Goal: Information Seeking & Learning: Learn about a topic

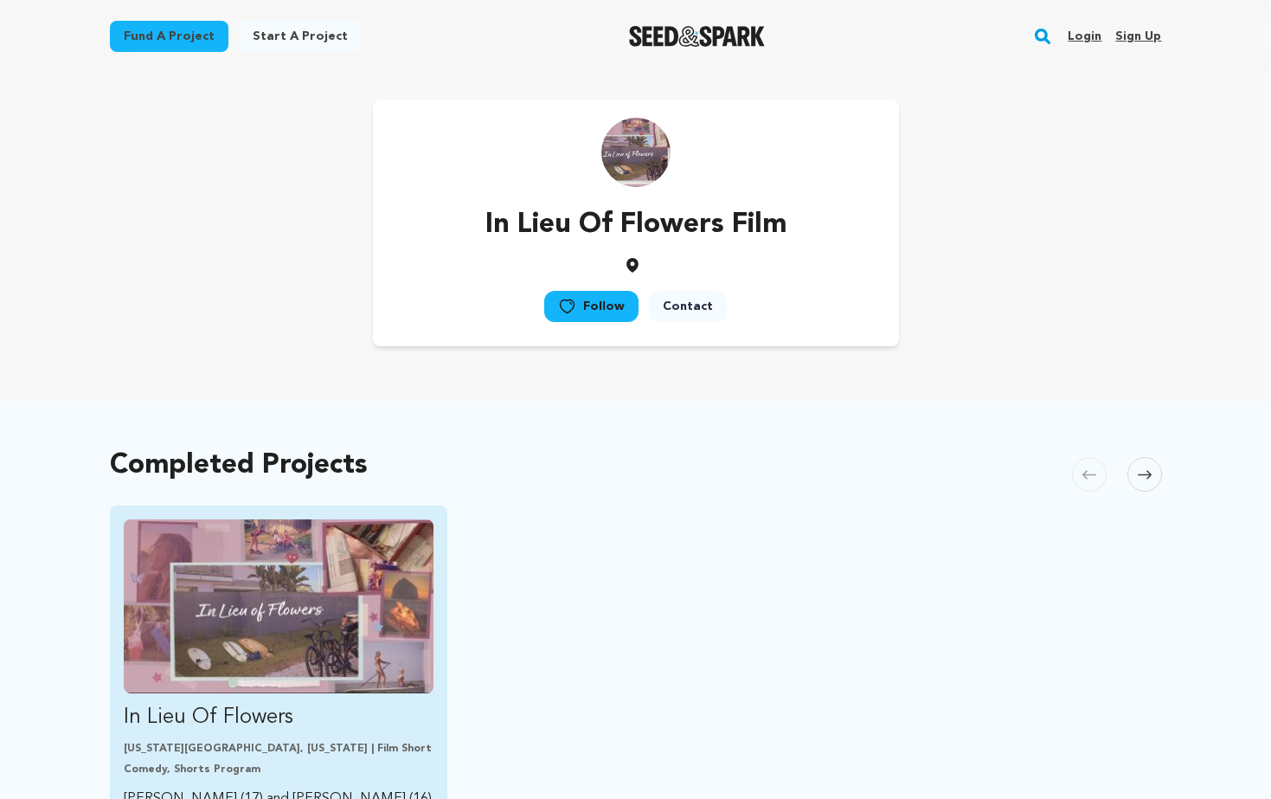
click at [294, 577] on img "Fund In Lieu Of Flowers" at bounding box center [279, 606] width 311 height 174
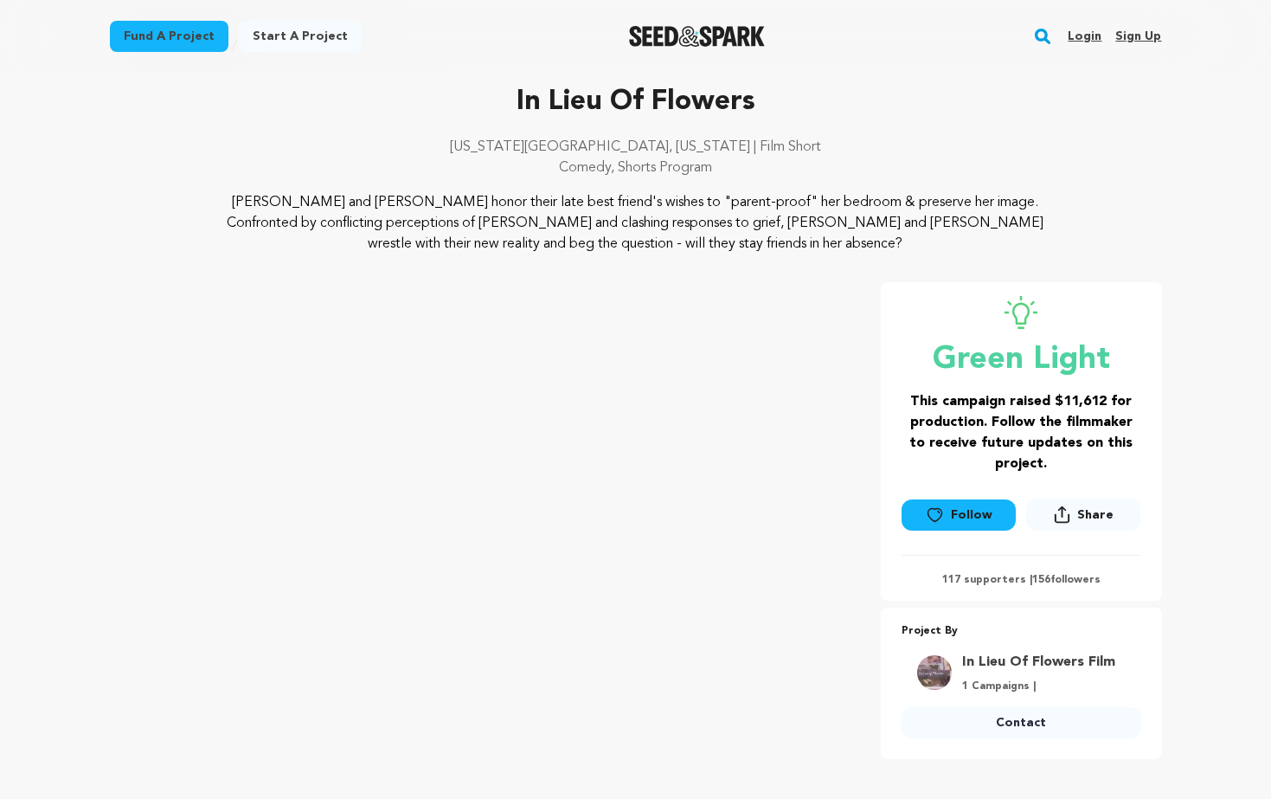
scroll to position [134, 0]
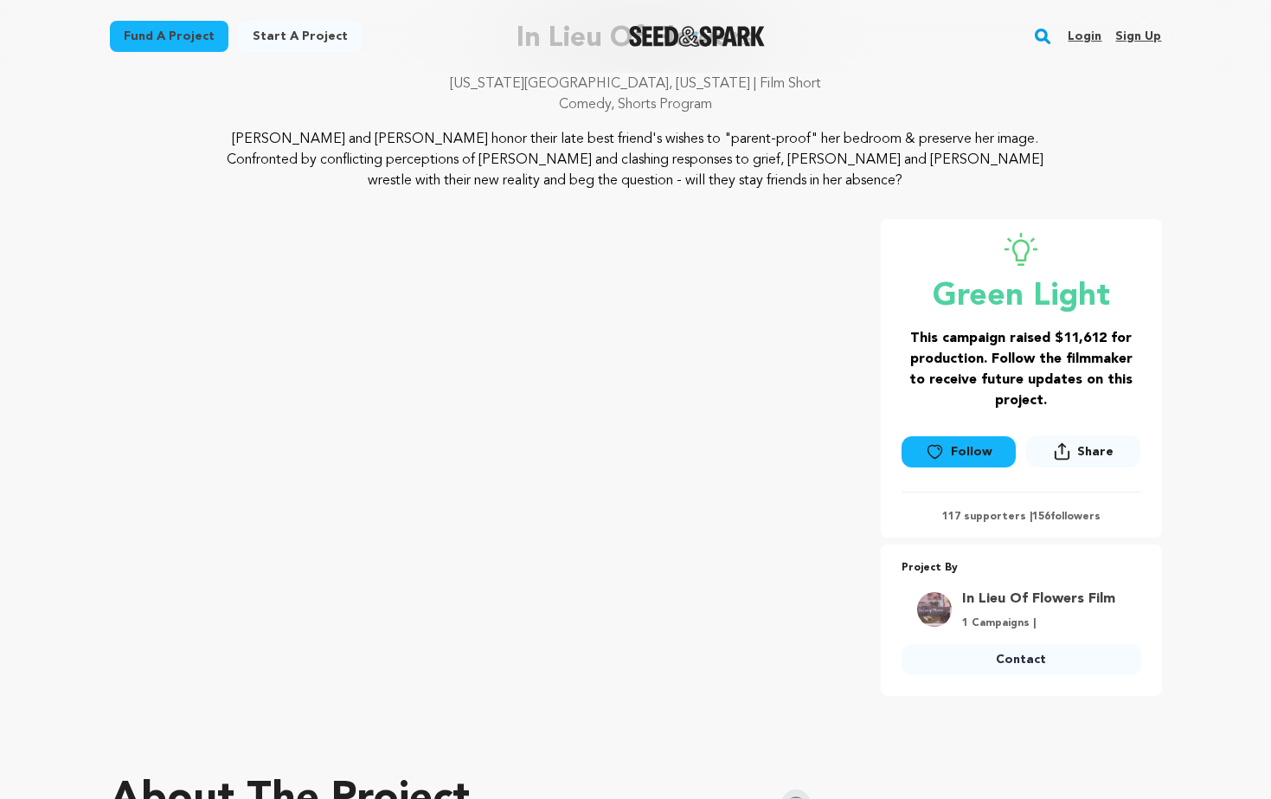
click at [862, 75] on p "New York City, New York | Film Short" at bounding box center [636, 84] width 1052 height 21
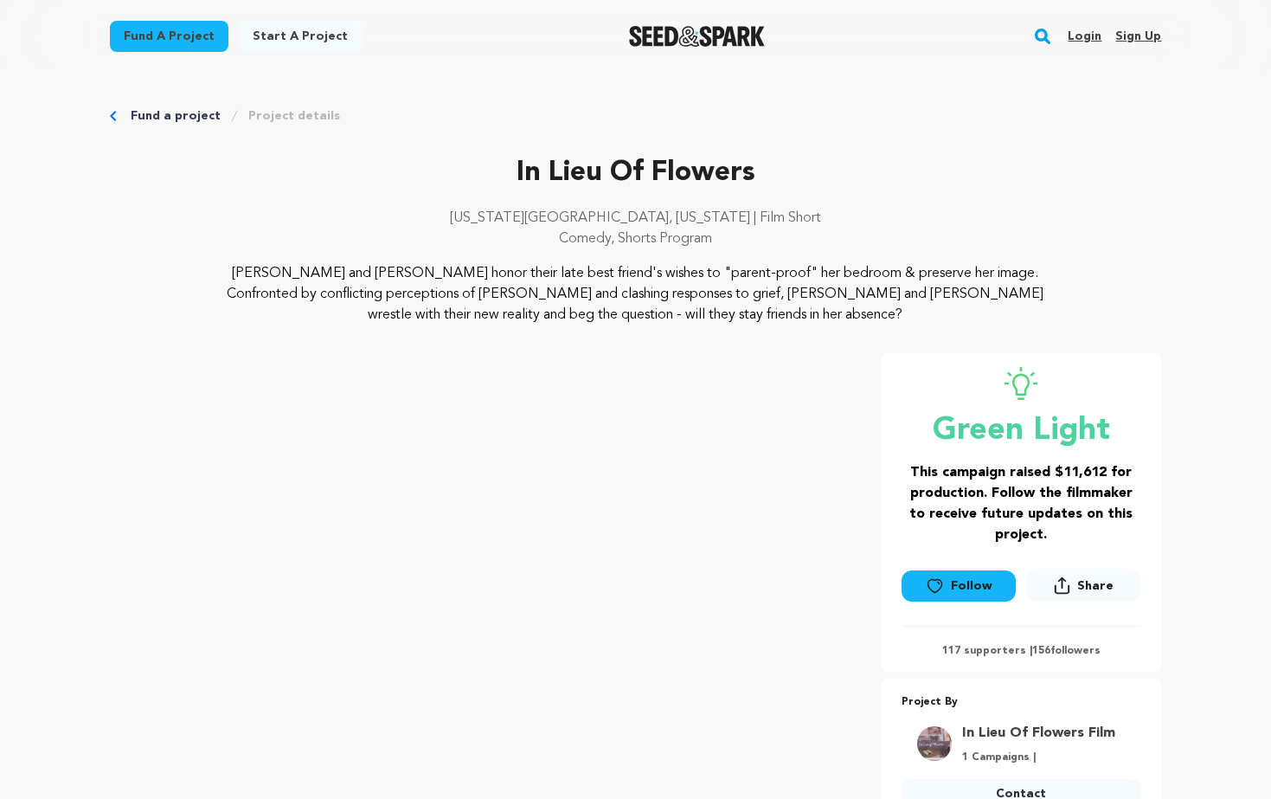
scroll to position [141, 0]
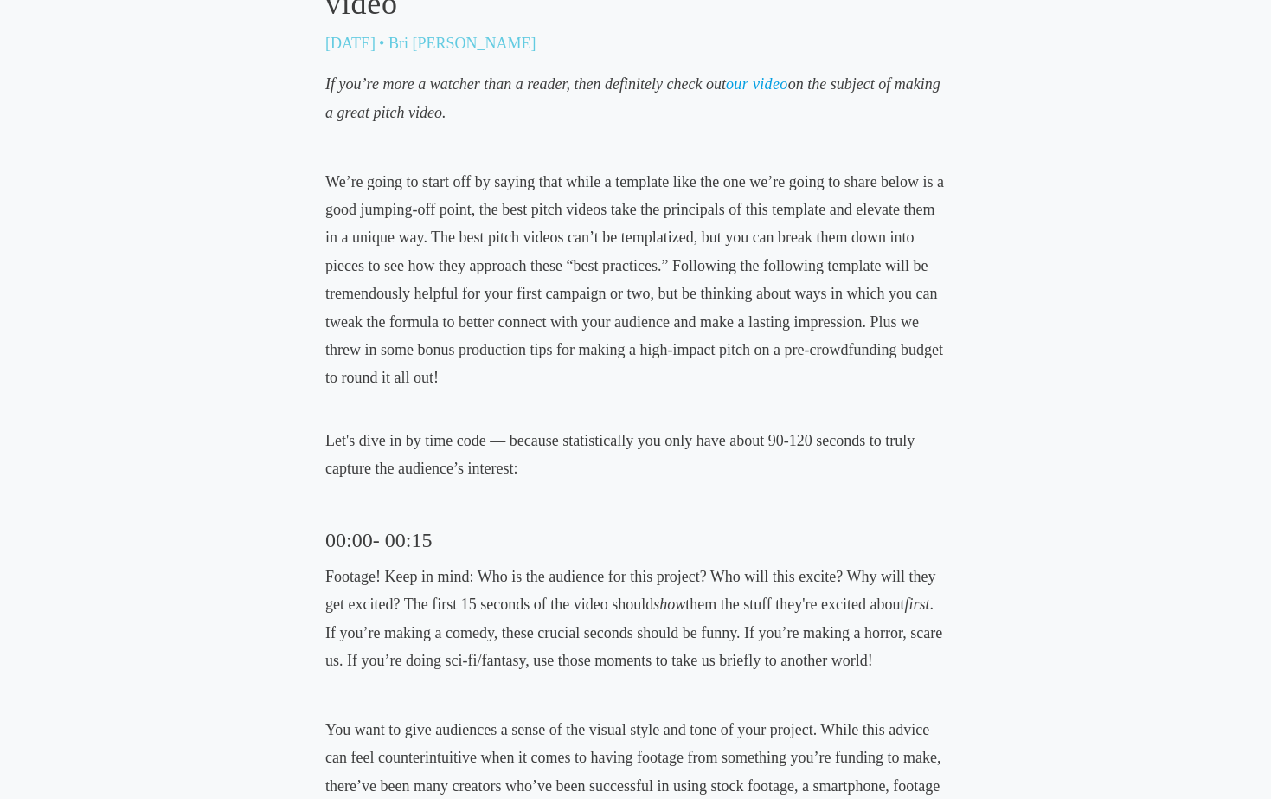
scroll to position [763, 0]
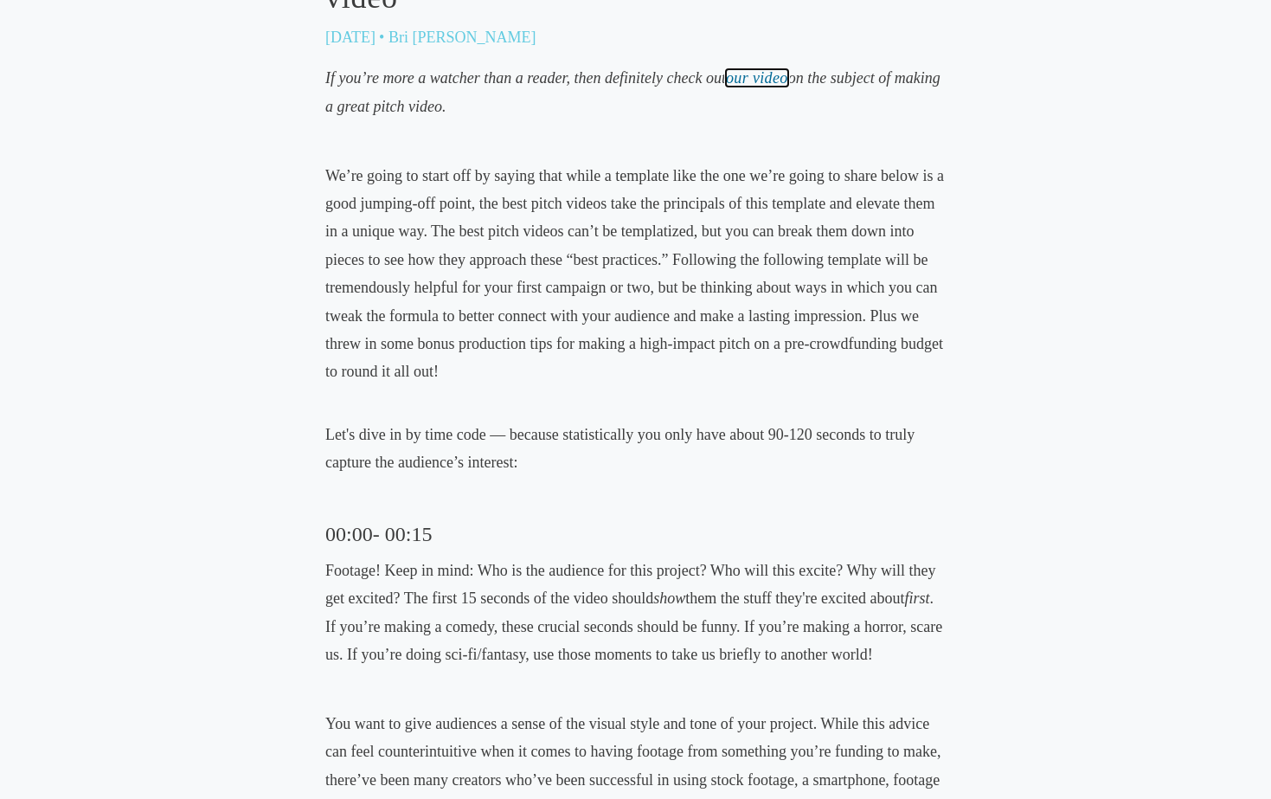
click at [768, 75] on link "our video" at bounding box center [757, 77] width 62 height 17
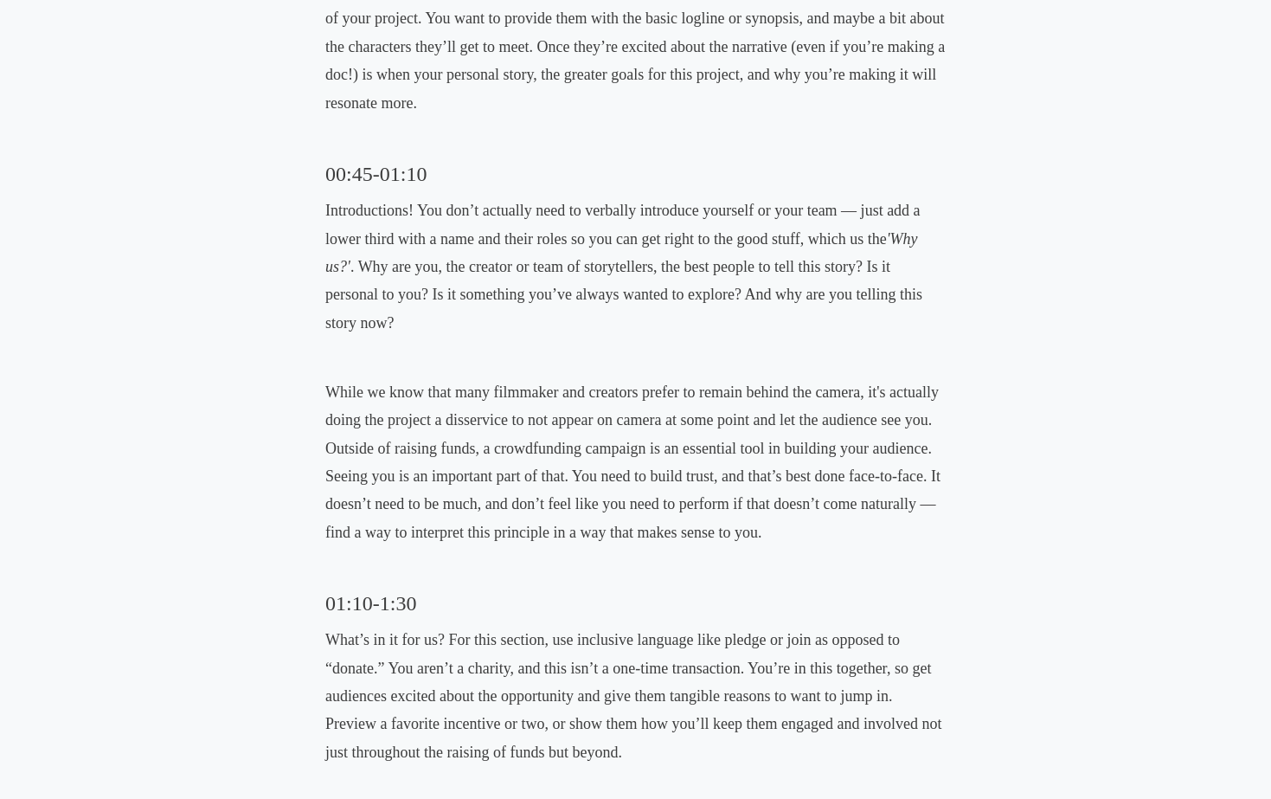
scroll to position [1719, 0]
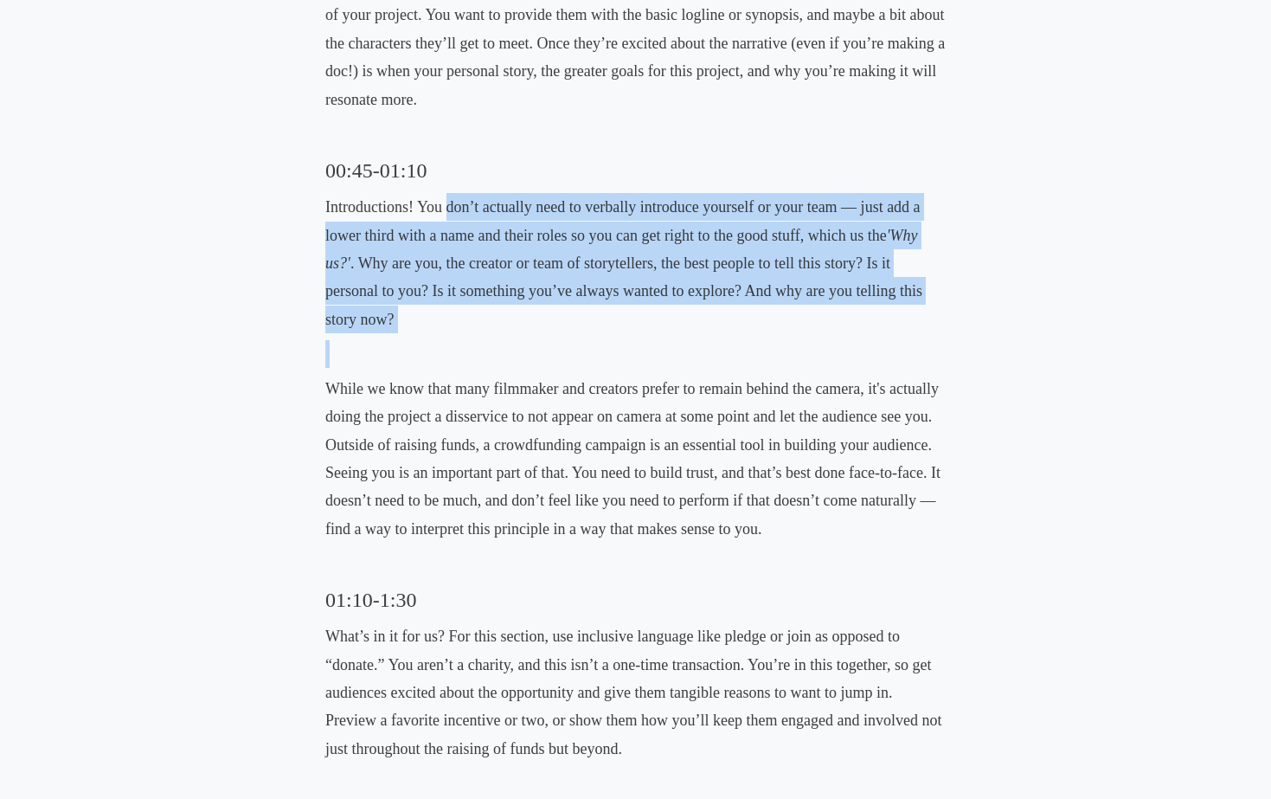
drag, startPoint x: 423, startPoint y: 356, endPoint x: 446, endPoint y: 211, distance: 146.4
click at [446, 210] on div "If you’re more a watcher than a reader, then definitely check out our video on …" at bounding box center [635, 352] width 620 height 2489
click at [394, 312] on p "Introductions! You don’t actually need to verbally introduce yourself or your t…" at bounding box center [635, 263] width 620 height 140
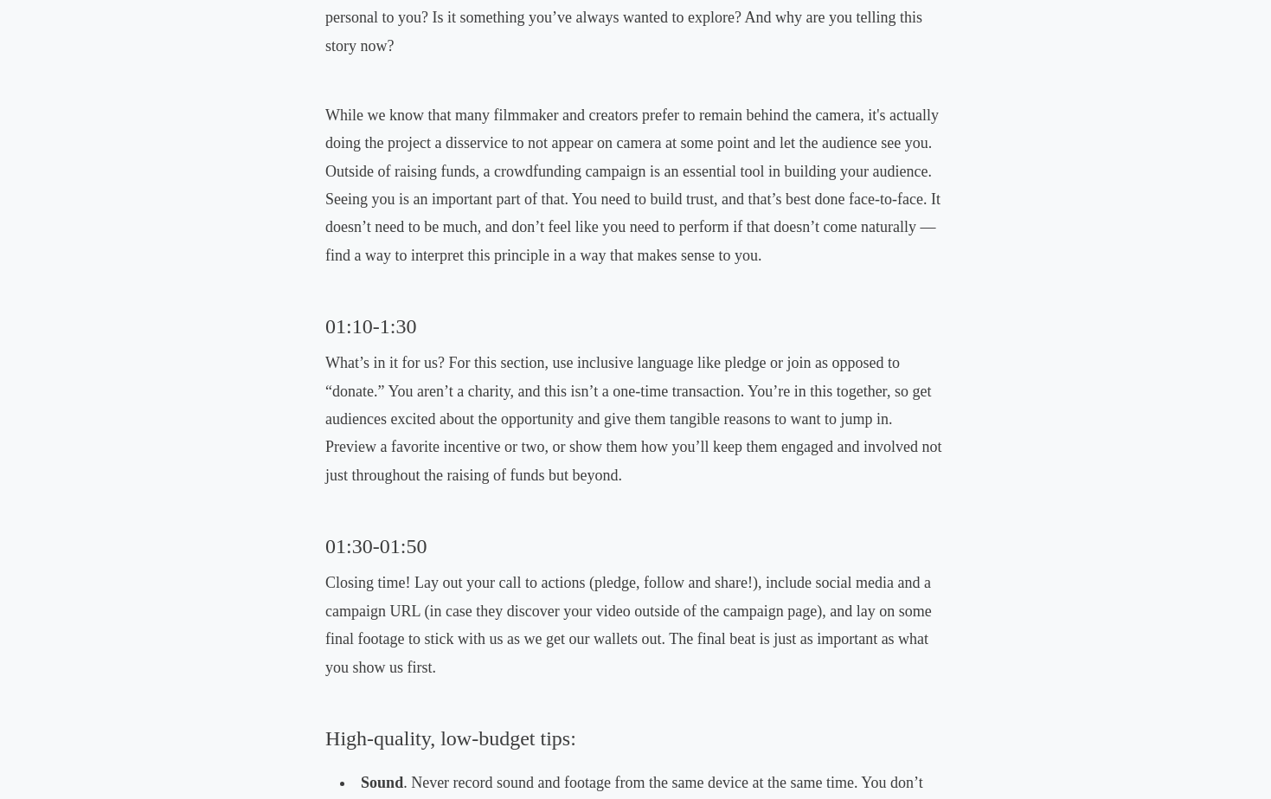
scroll to position [1993, 0]
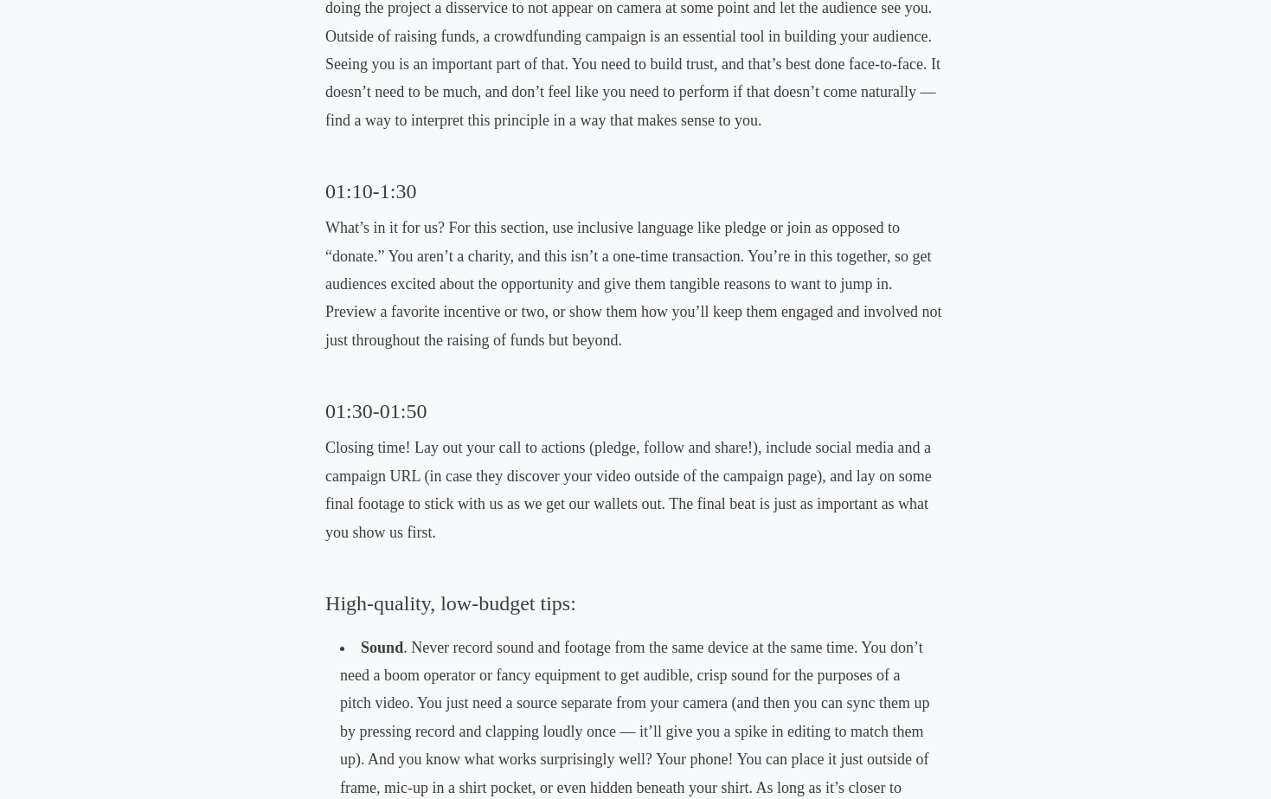
scroll to position [2128, 0]
click at [422, 304] on p "What’s in it for us? For this section, use inclusive language like pledge or jo…" at bounding box center [635, 283] width 620 height 140
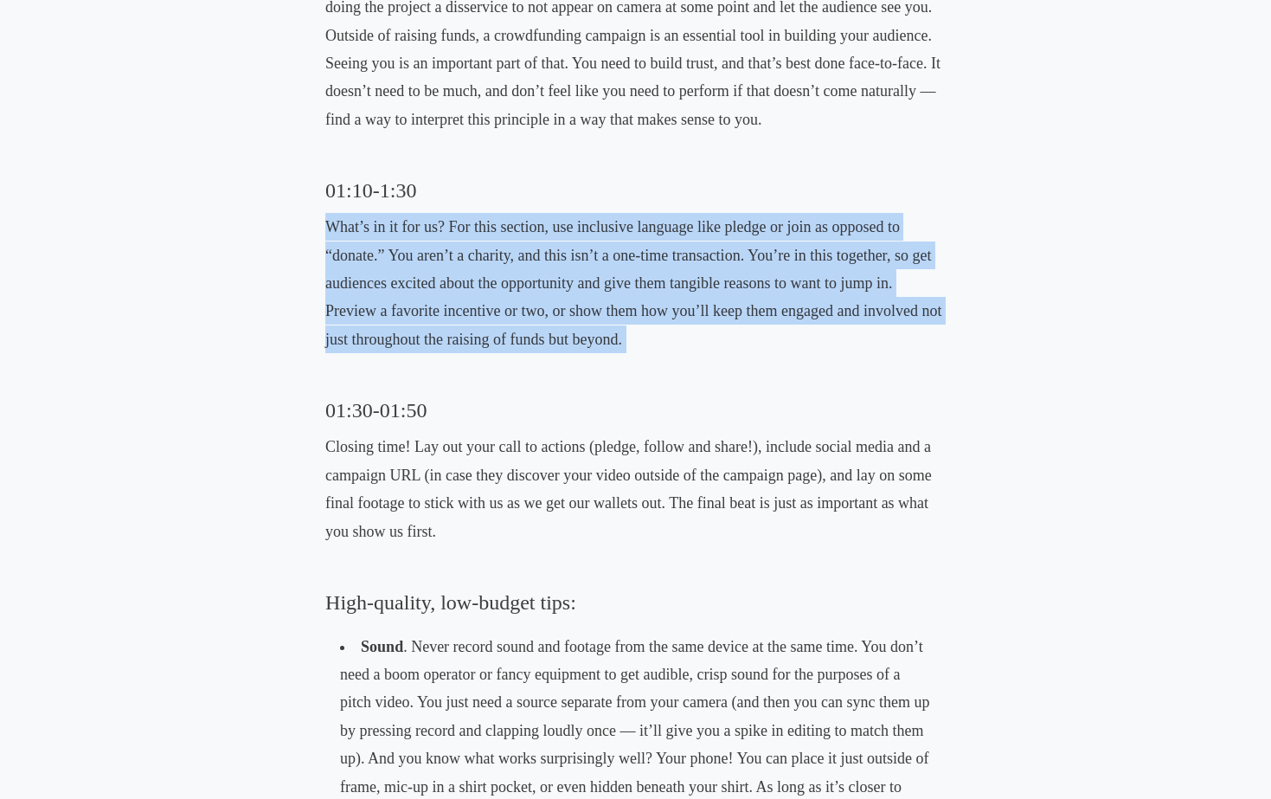
click at [422, 304] on p "What’s in it for us? For this section, use inclusive language like pledge or jo…" at bounding box center [635, 283] width 620 height 140
click at [363, 312] on p "What’s in it for us? For this section, use inclusive language like pledge or jo…" at bounding box center [635, 283] width 620 height 140
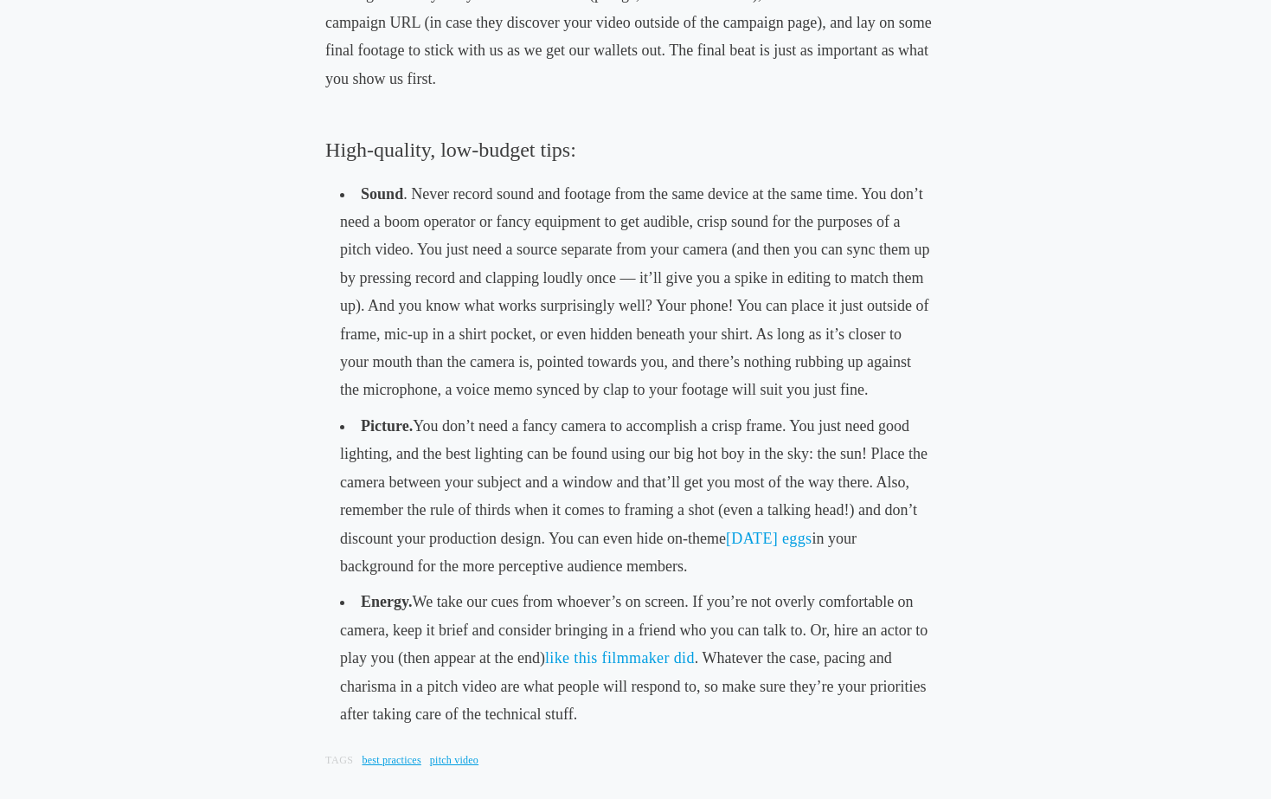
scroll to position [2563, 0]
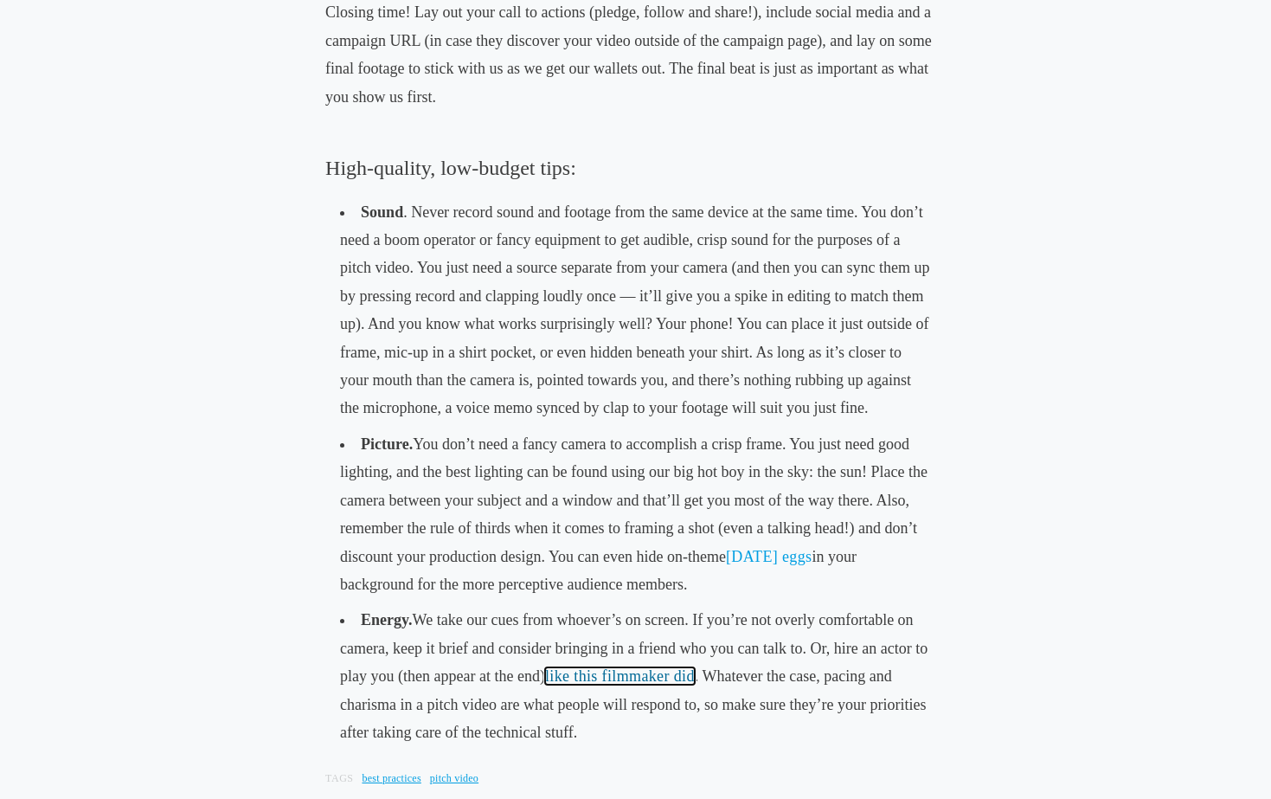
click at [610, 669] on link "like this filmmaker did" at bounding box center [620, 675] width 150 height 17
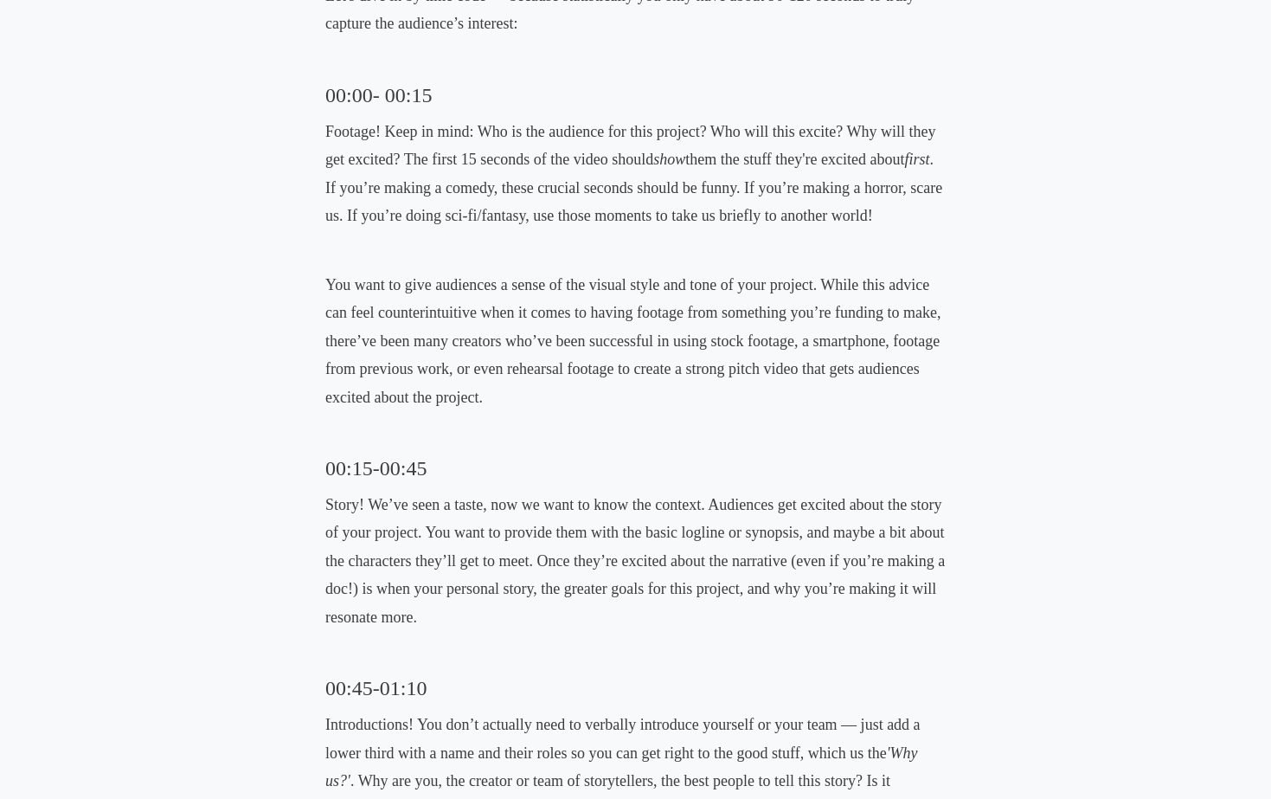
scroll to position [1221, 0]
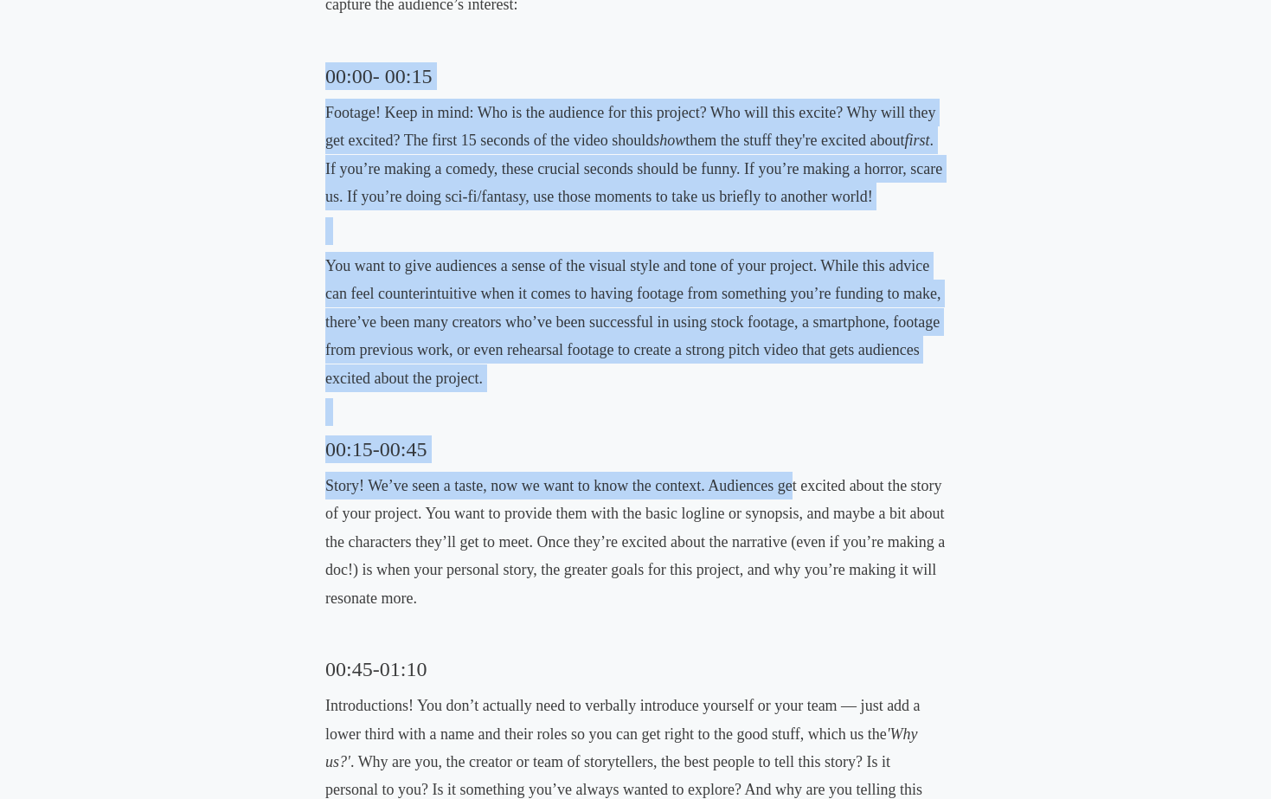
drag, startPoint x: 792, startPoint y: 472, endPoint x: 801, endPoint y: 23, distance: 449.1
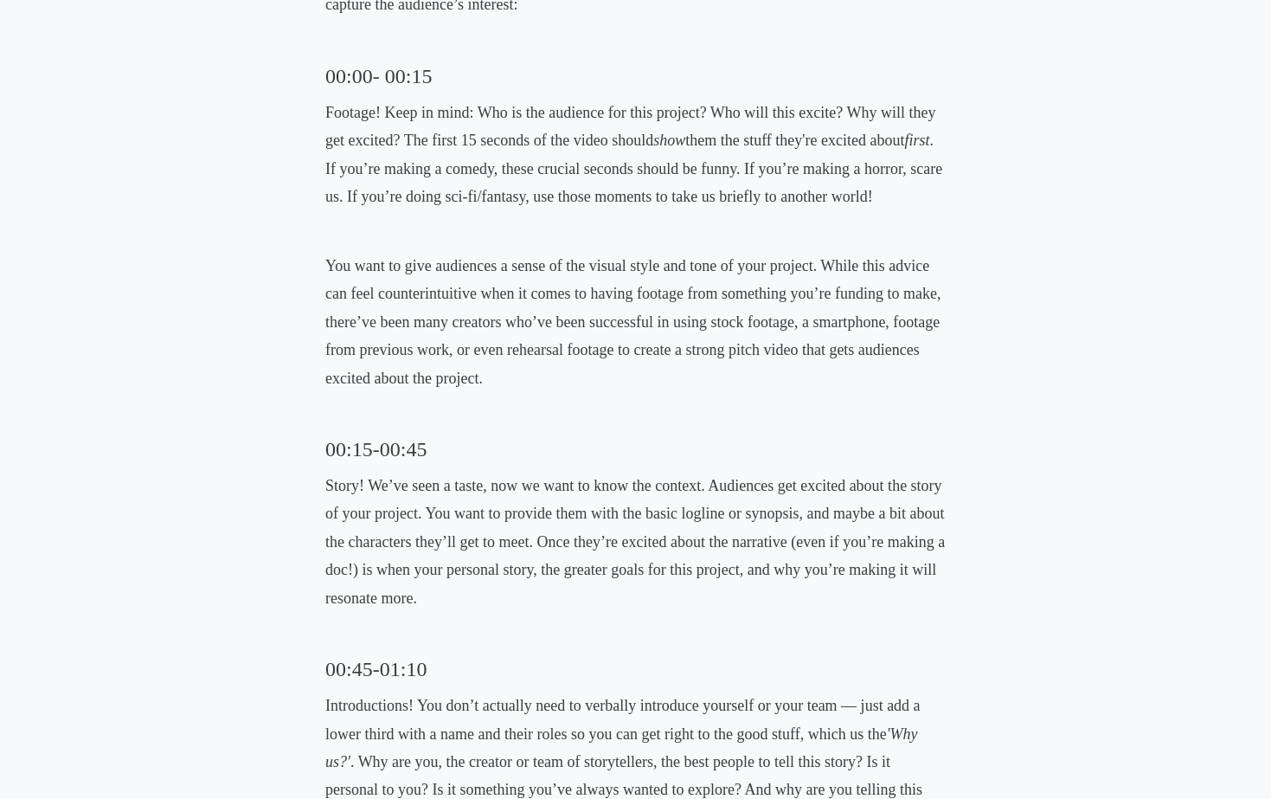
click at [744, 218] on p at bounding box center [635, 231] width 620 height 28
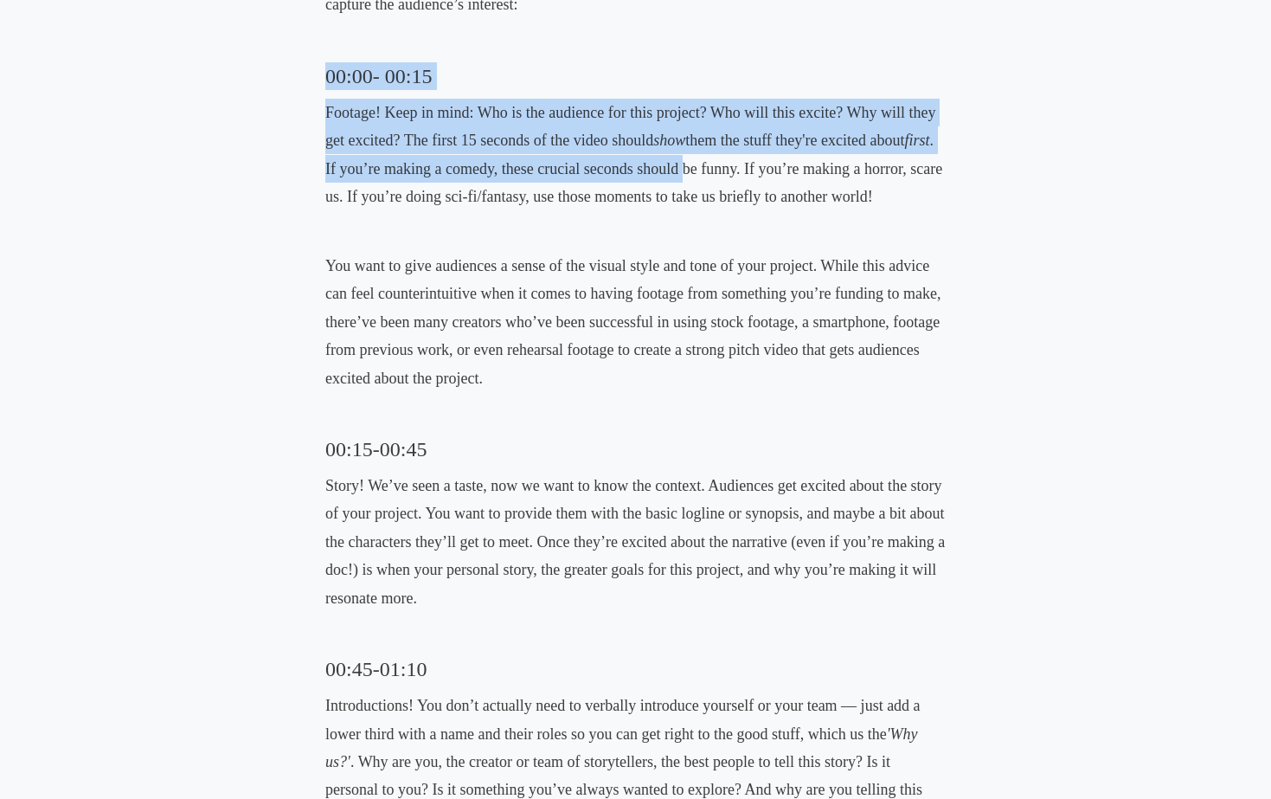
drag, startPoint x: 683, startPoint y: 164, endPoint x: 681, endPoint y: 55, distance: 109.9
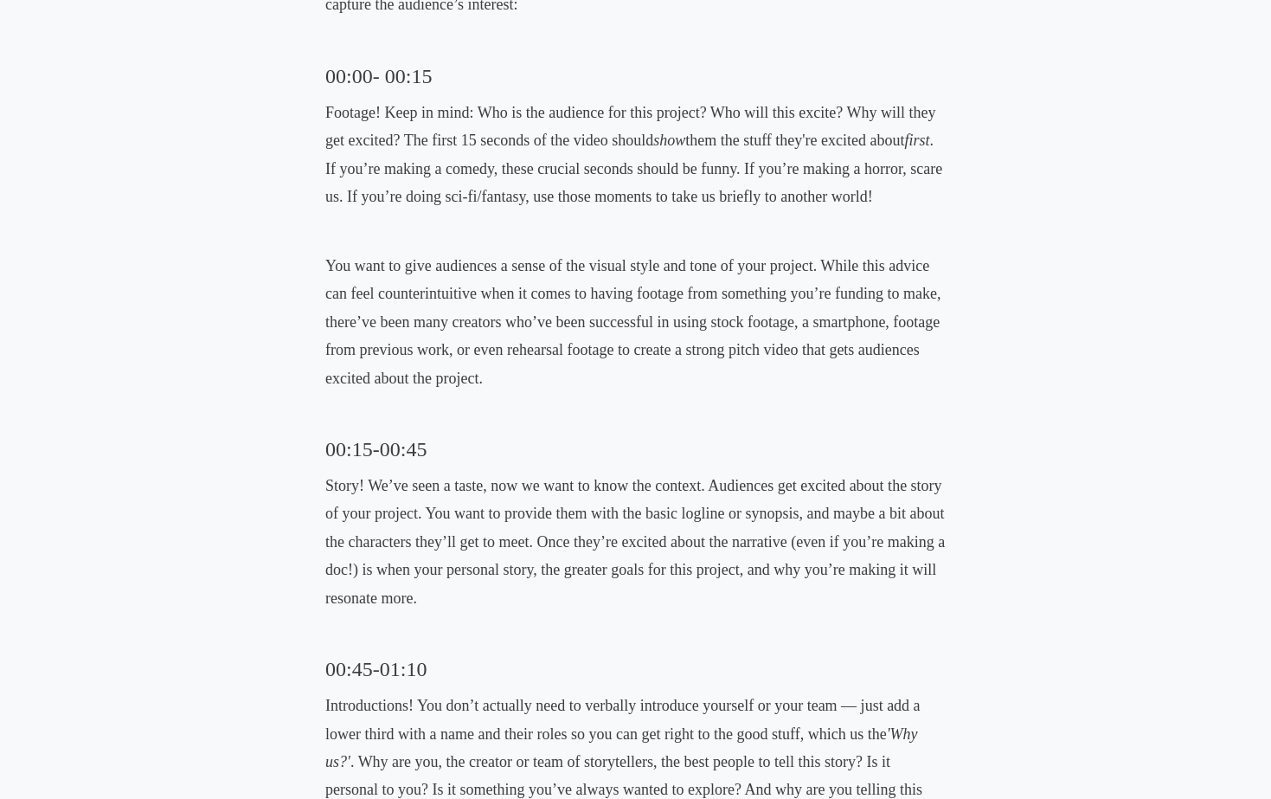
click at [667, 207] on p "Footage! Keep in mind: Who is the audience for this project? Who will this exci…" at bounding box center [635, 155] width 620 height 112
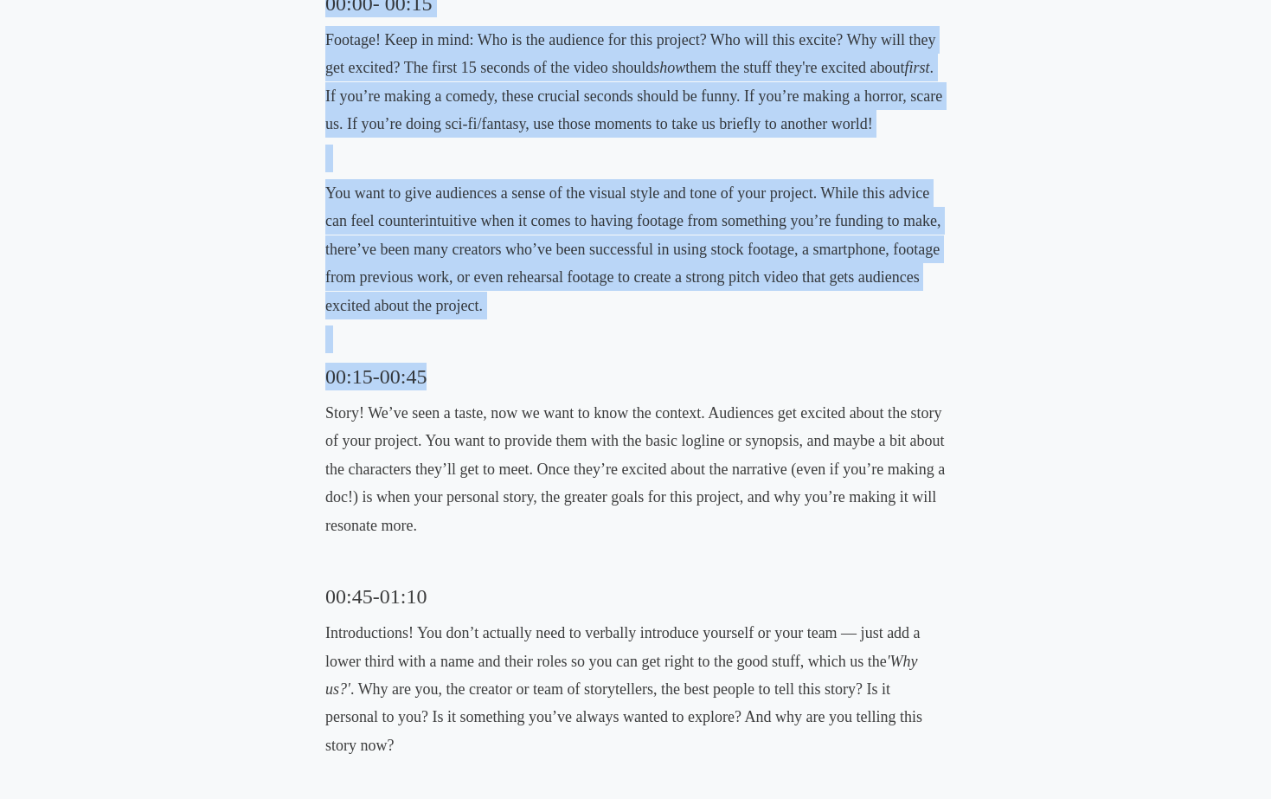
drag, startPoint x: 608, startPoint y: 362, endPoint x: 647, endPoint y: -34, distance: 398.1
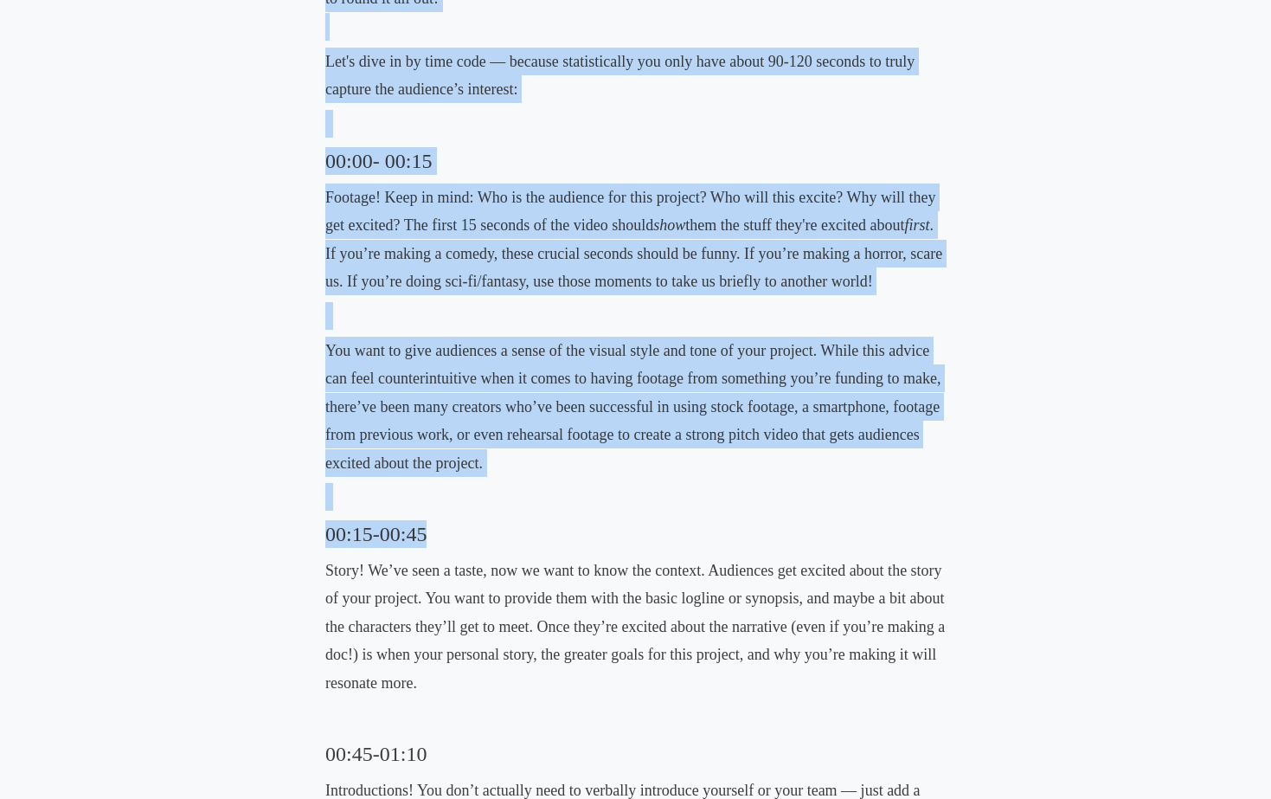
click at [581, 427] on p "You want to give audiences a sense of the visual style and tone of your project…" at bounding box center [635, 407] width 620 height 140
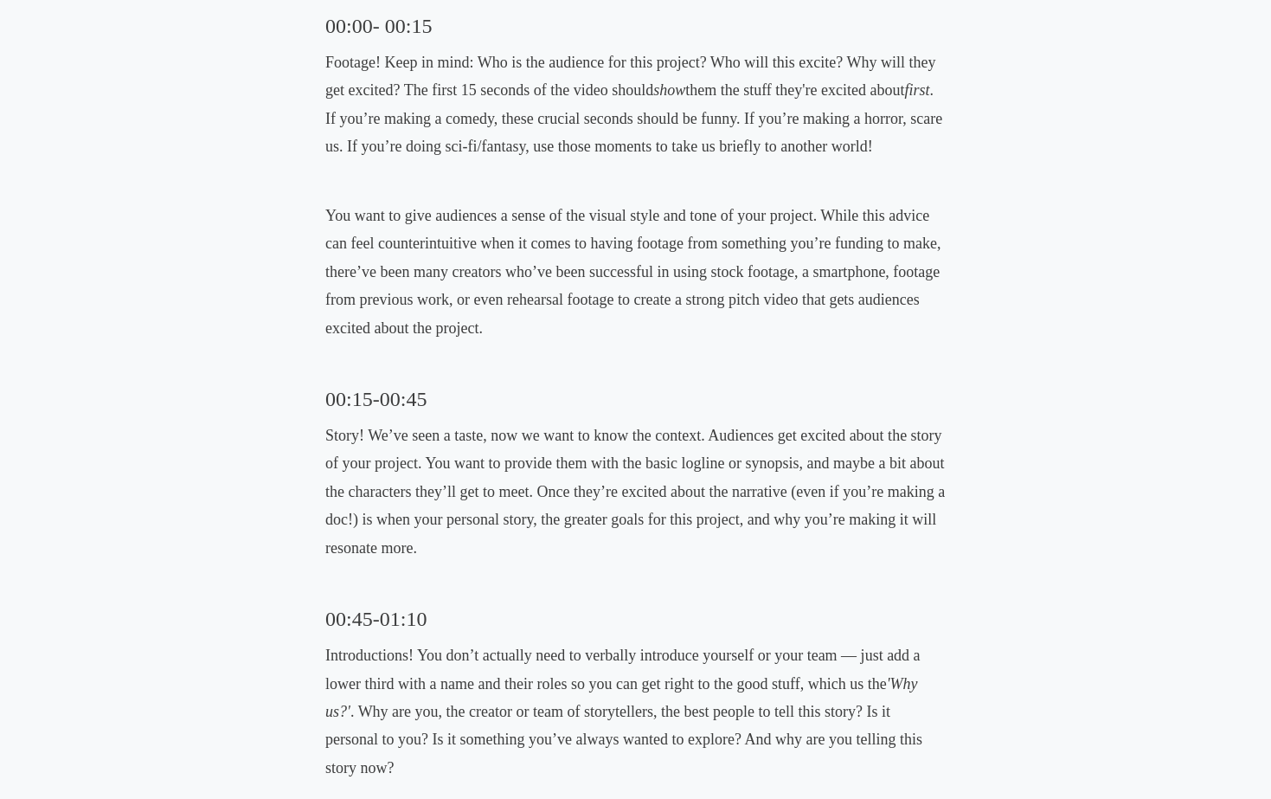
scroll to position [1280, 0]
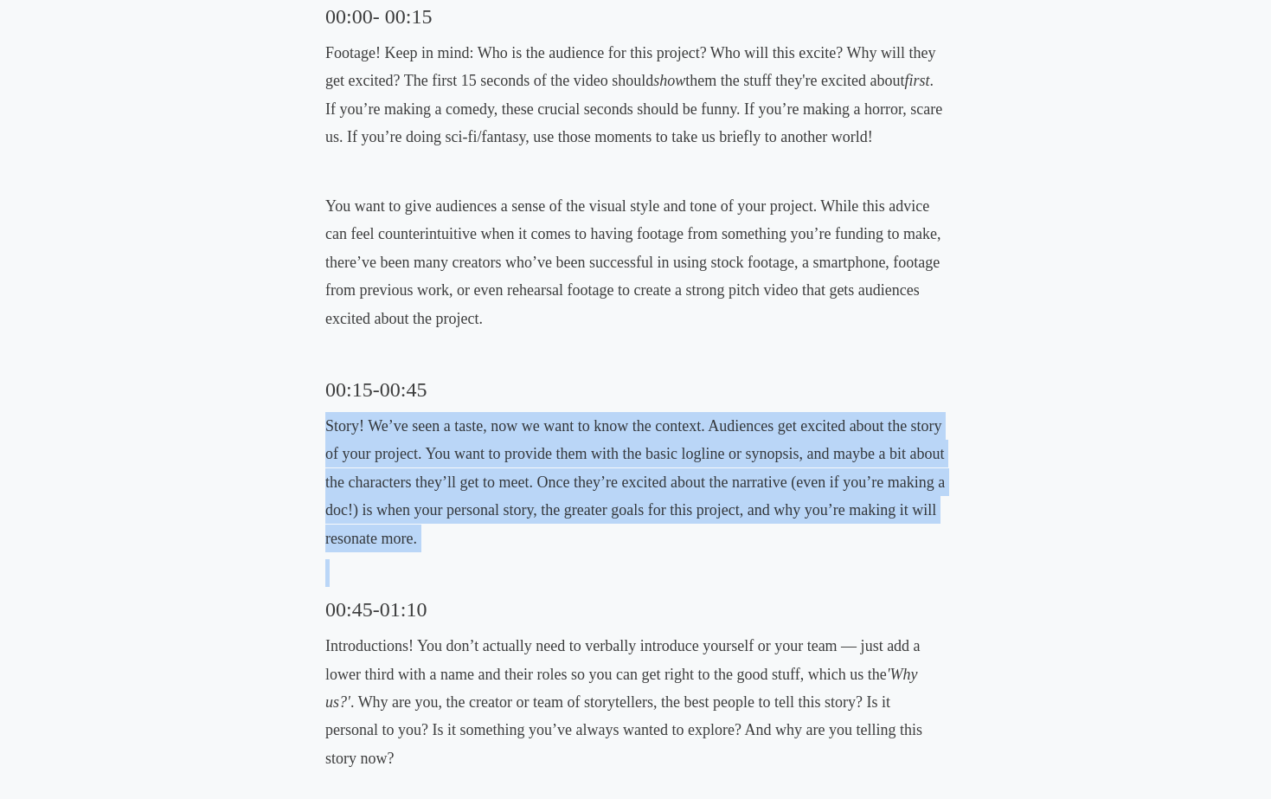
drag, startPoint x: 555, startPoint y: 582, endPoint x: 555, endPoint y: 380, distance: 202.4
click at [555, 380] on div "If you’re more a watcher than a reader, then definitely check out our video on …" at bounding box center [635, 791] width 620 height 2489
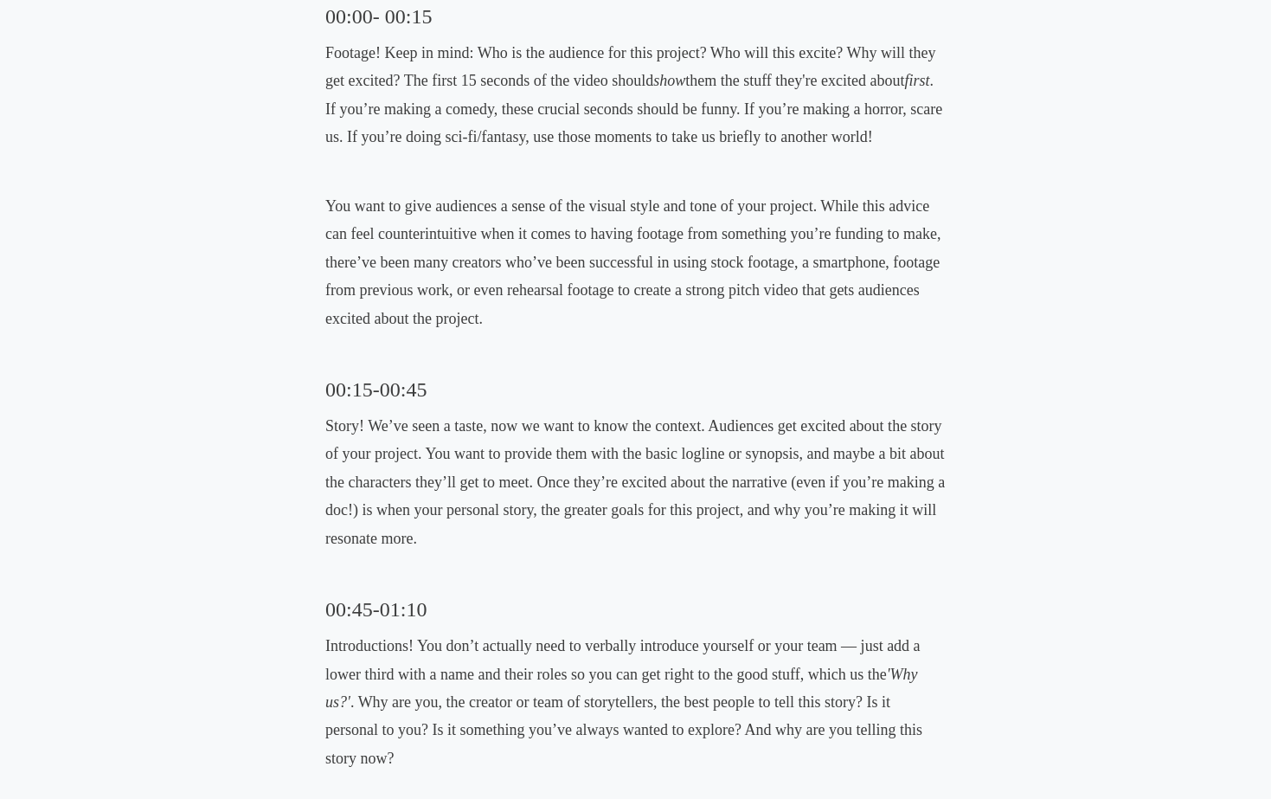
click at [555, 584] on p at bounding box center [635, 573] width 620 height 28
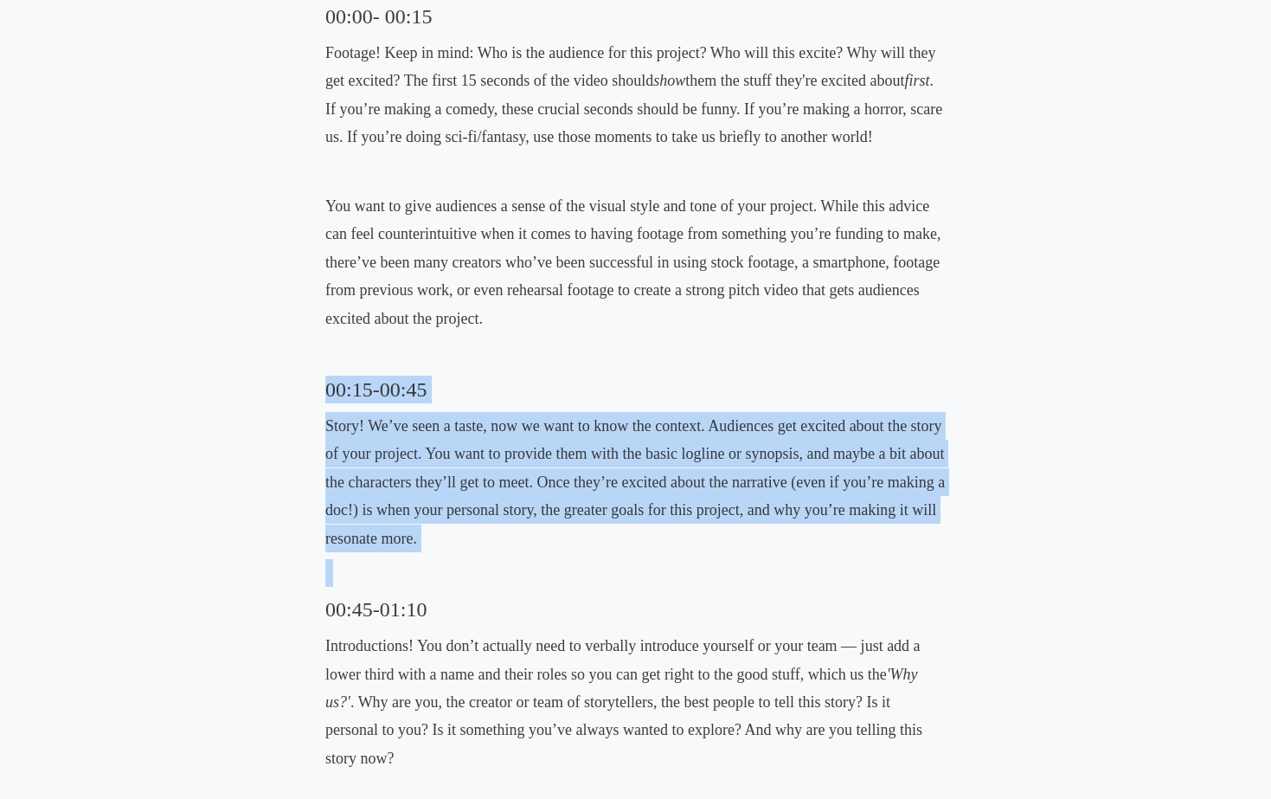
drag, startPoint x: 555, startPoint y: 584, endPoint x: 498, endPoint y: 356, distance: 235.2
click at [498, 356] on div "If you’re more a watcher than a reader, then definitely check out our video on …" at bounding box center [635, 791] width 620 height 2489
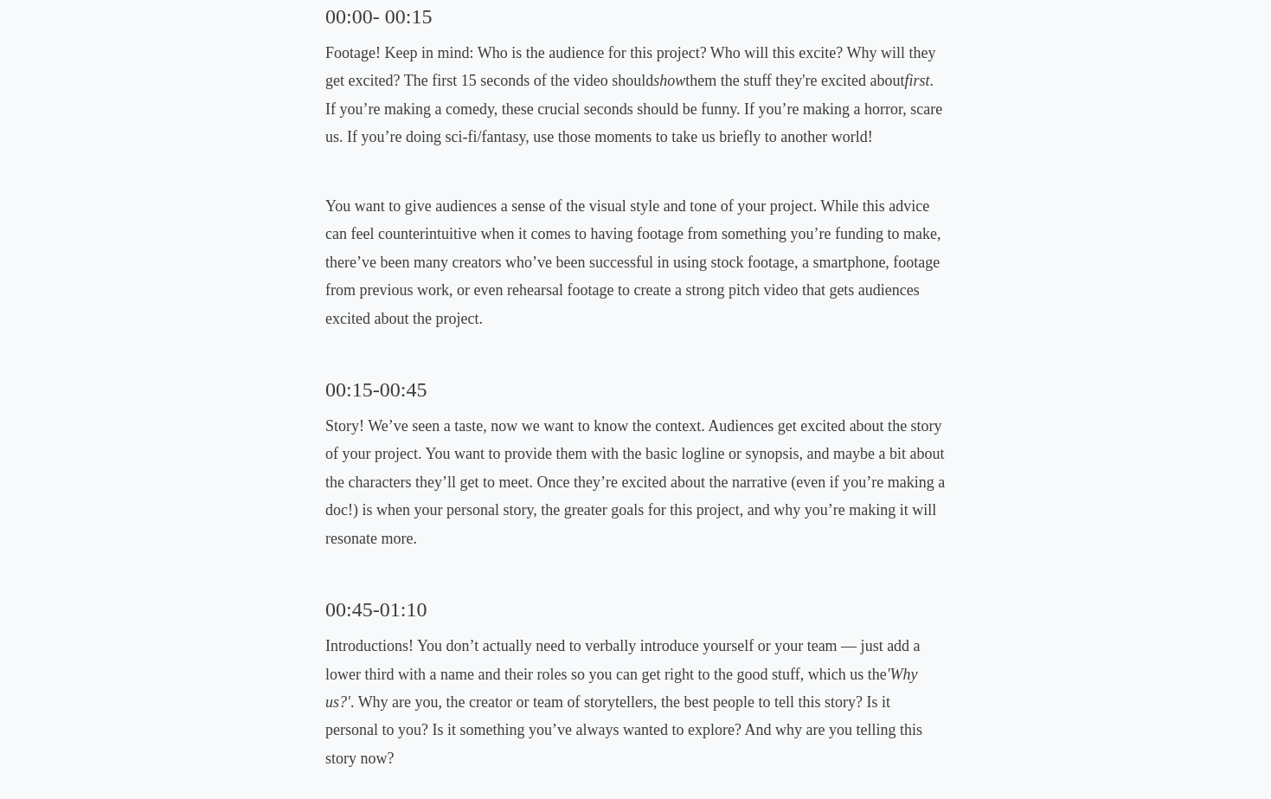
click at [497, 530] on p "Story! We’ve seen a taste, now we want to know the context. Audiences get excit…" at bounding box center [635, 482] width 620 height 140
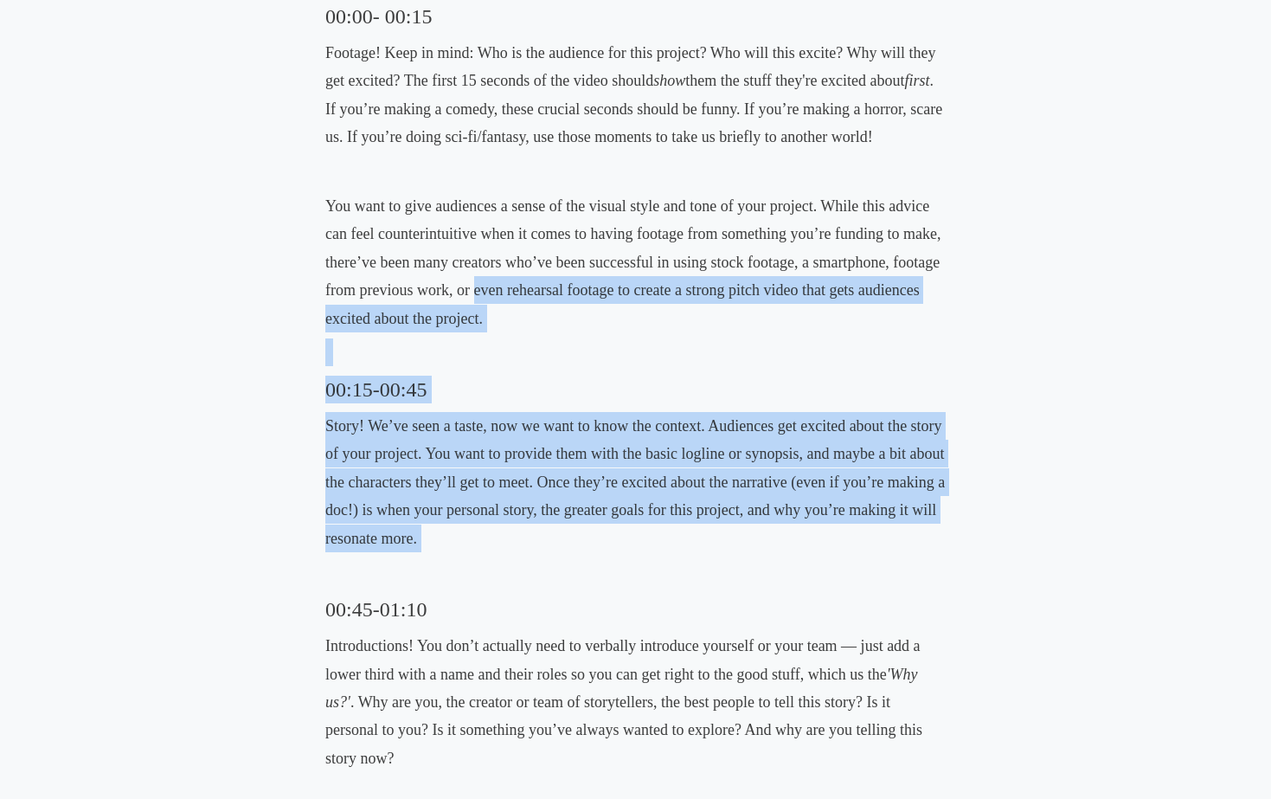
drag, startPoint x: 497, startPoint y: 530, endPoint x: 497, endPoint y: 293, distance: 237.0
click at [497, 294] on div "If you’re more a watcher than a reader, then definitely check out our video on …" at bounding box center [635, 791] width 620 height 2489
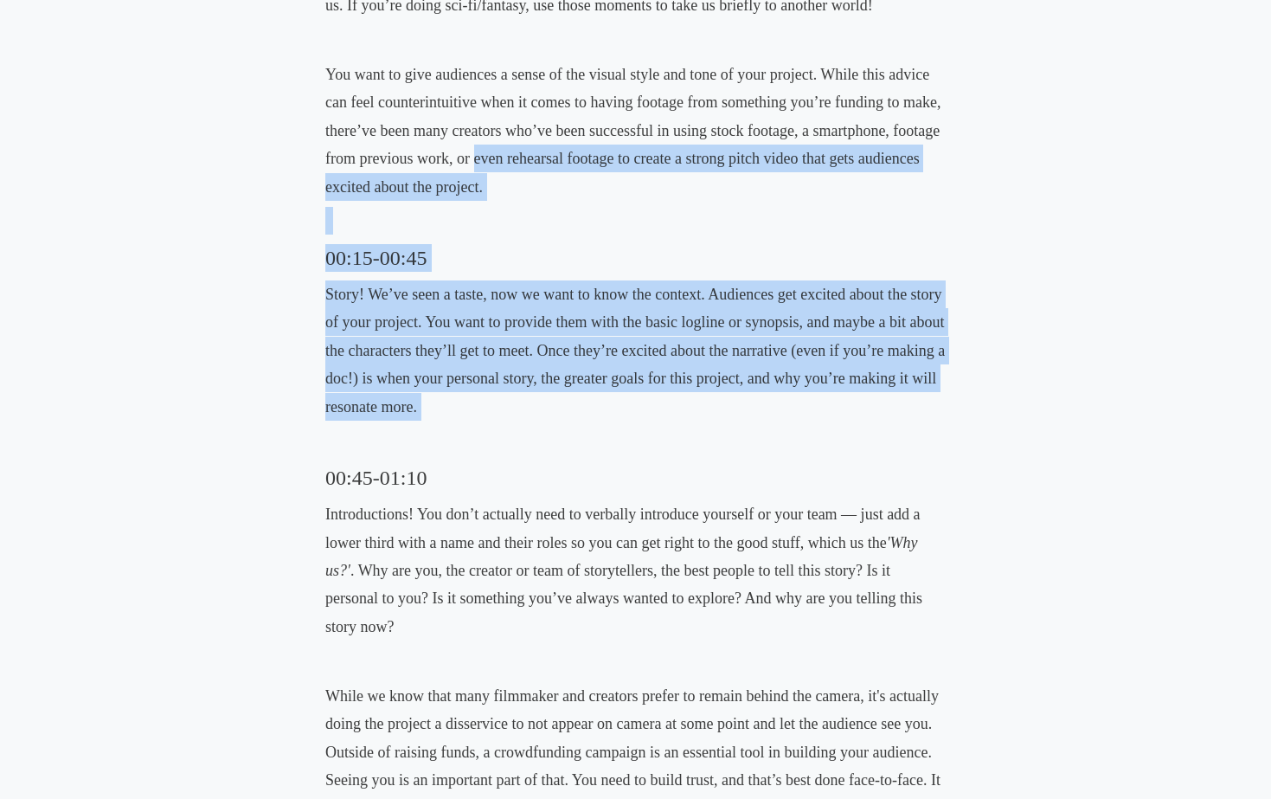
scroll to position [1413, 0]
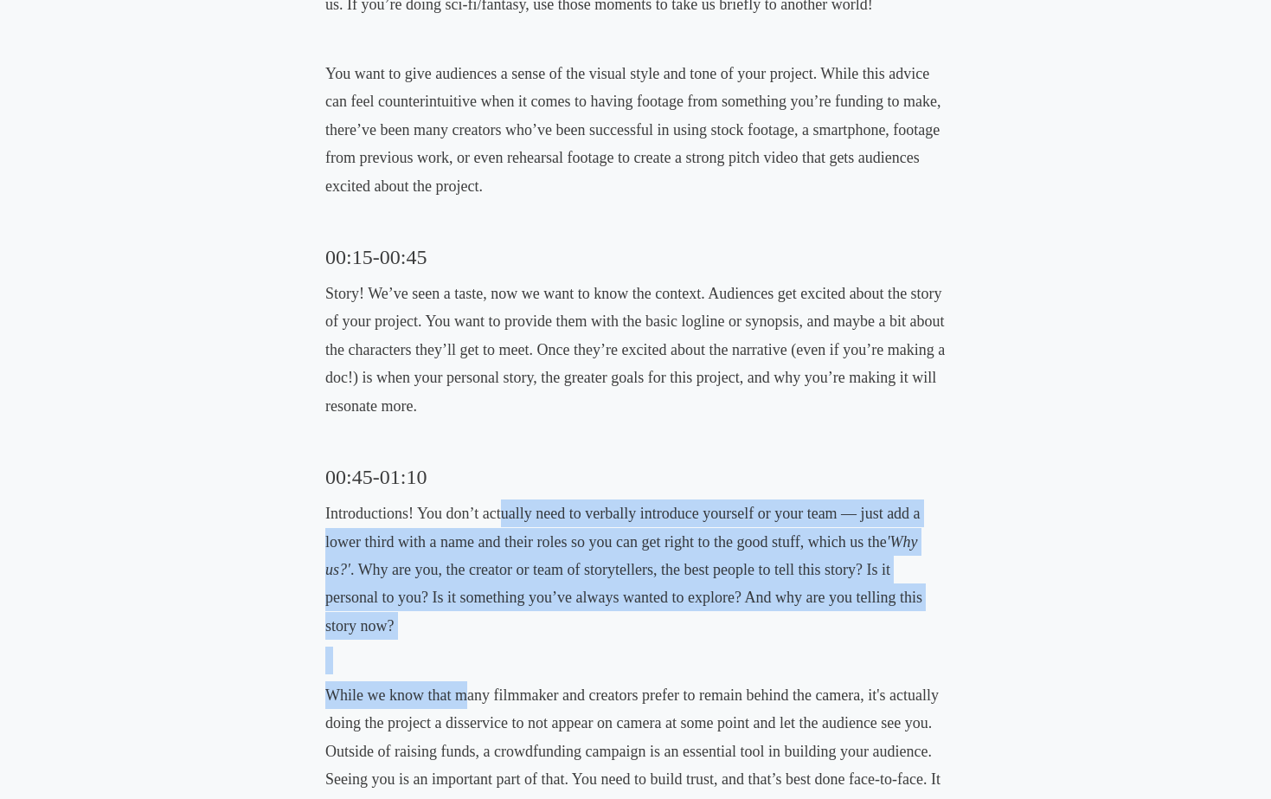
drag, startPoint x: 465, startPoint y: 683, endPoint x: 500, endPoint y: 517, distance: 168.8
click at [500, 517] on div "If you’re more a watcher than a reader, then definitely check out our video on …" at bounding box center [635, 658] width 620 height 2489
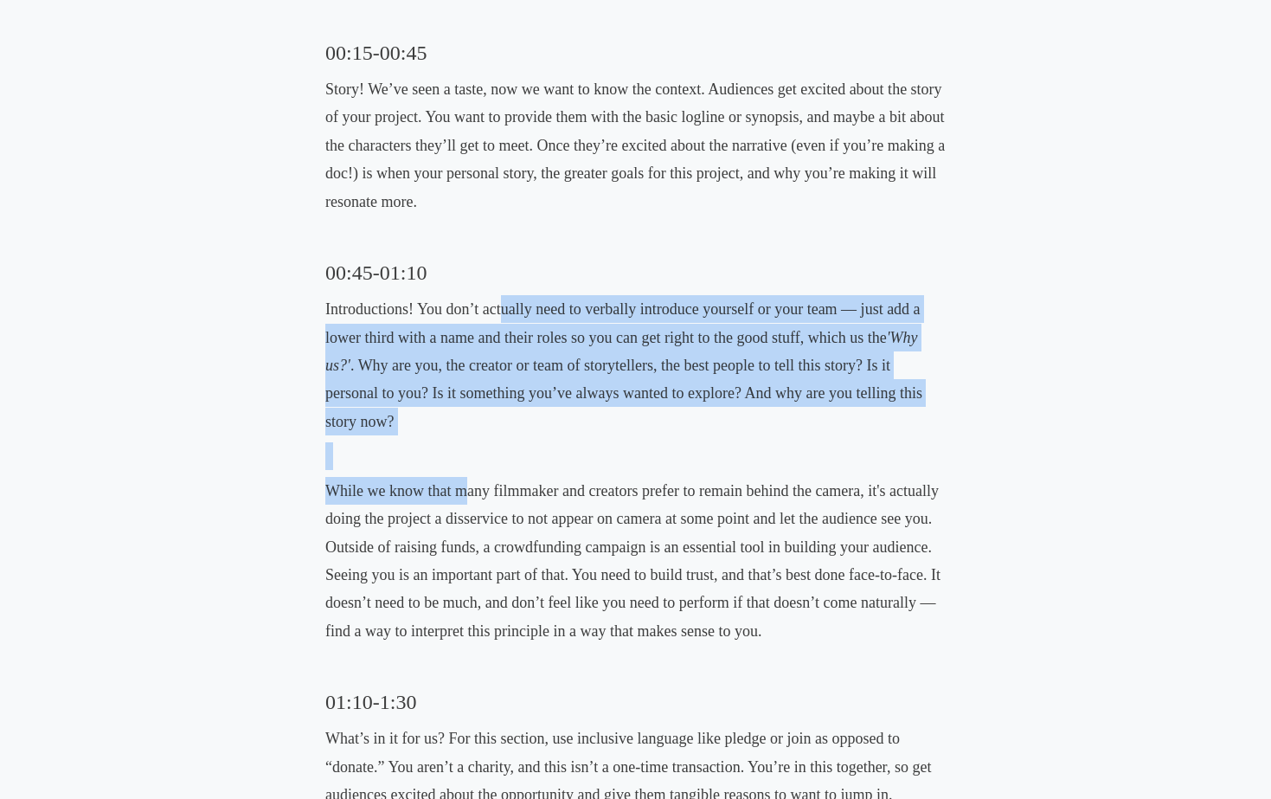
scroll to position [1618, 0]
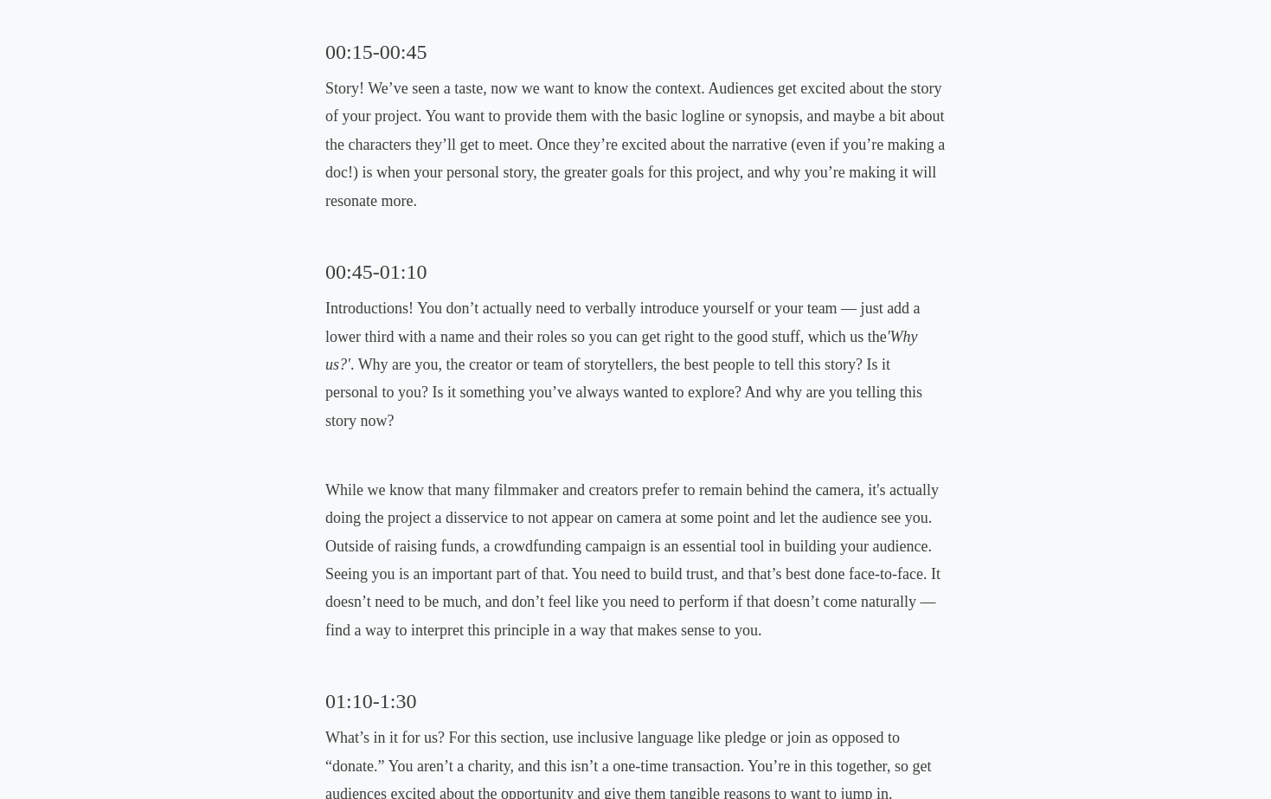
click at [445, 543] on p "While we know that many filmmaker and creators prefer to remain behind the came…" at bounding box center [635, 560] width 620 height 168
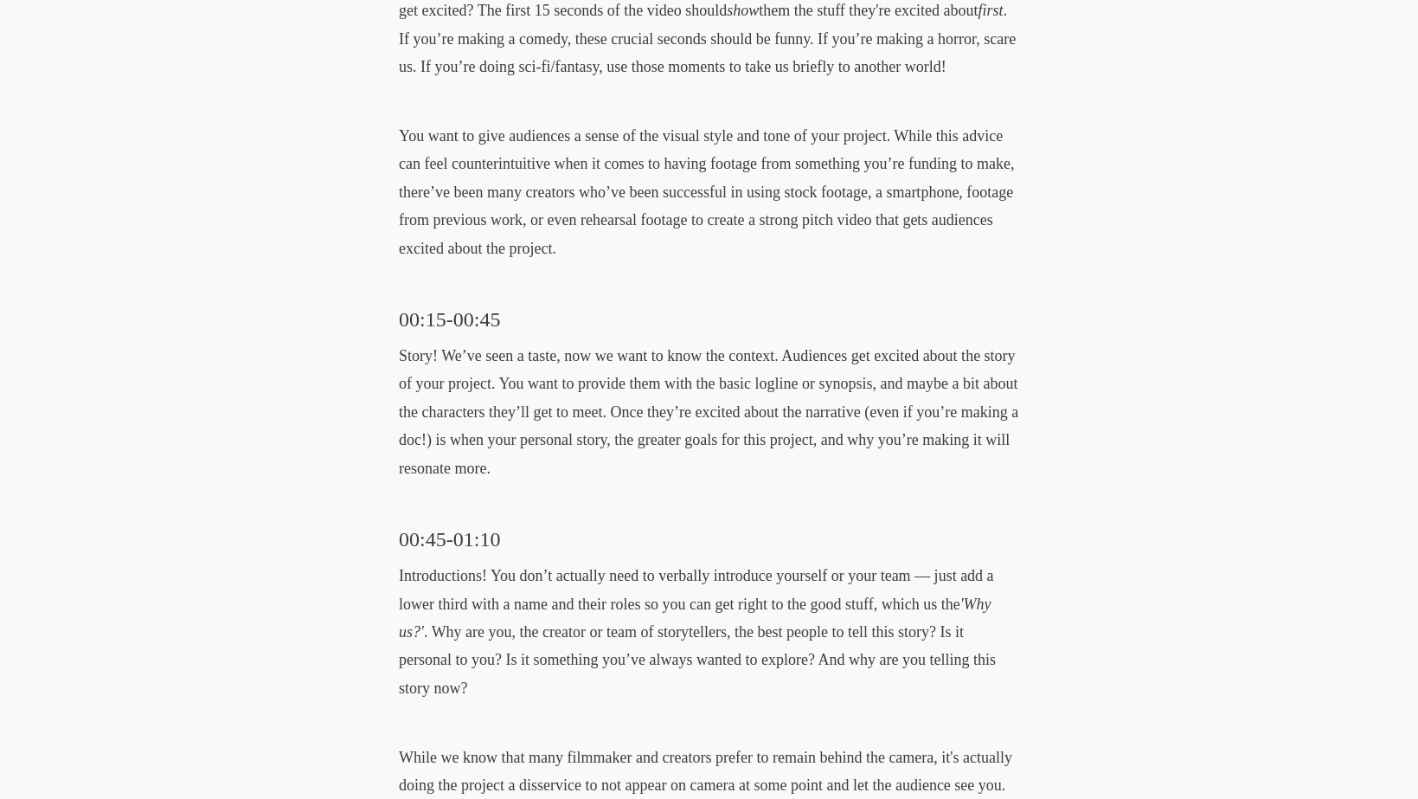
scroll to position [1351, 0]
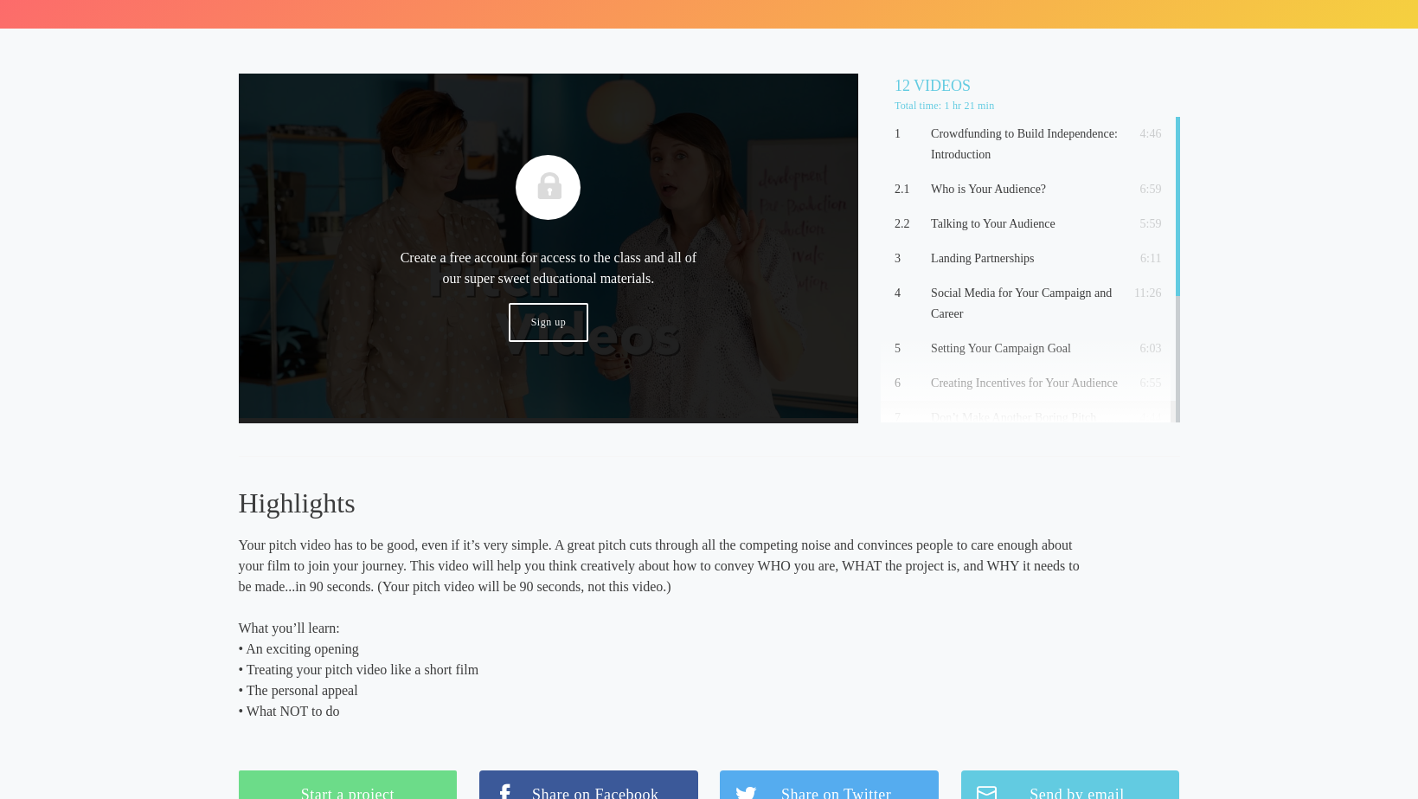
scroll to position [509, 0]
